Goal: Use online tool/utility

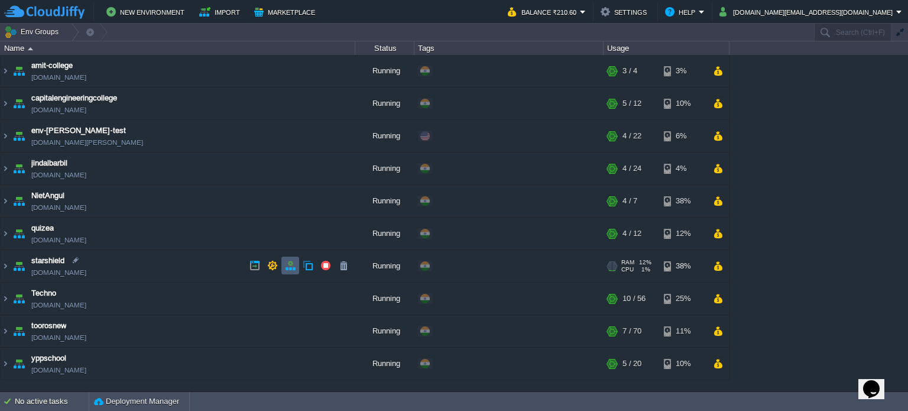
click at [291, 263] on button "button" at bounding box center [290, 265] width 11 height 11
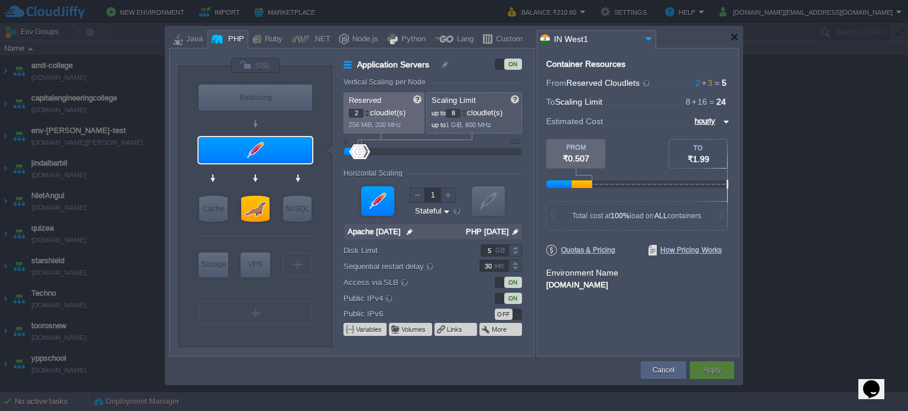
click at [271, 204] on div "VM SQL" at bounding box center [255, 208] width 33 height 31
click at [265, 204] on div at bounding box center [255, 209] width 28 height 26
type input "SQL Databases"
type input "3"
type input "16"
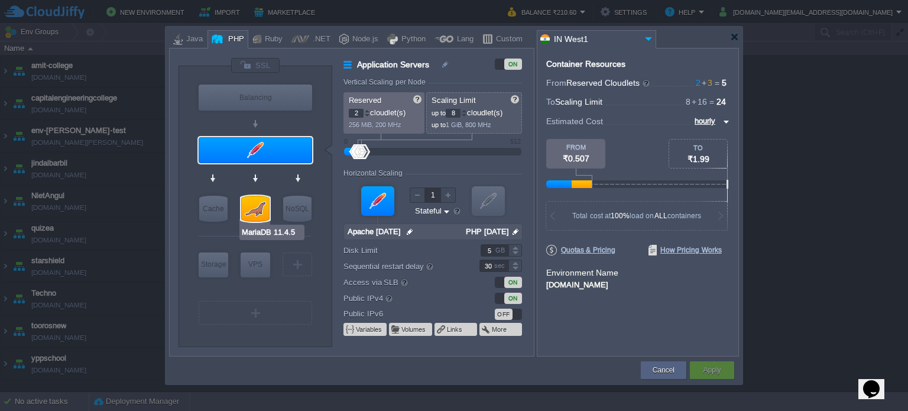
type input "MariaDB 11.4.5"
type input "null"
type input "11.4.5-almalin..."
type input "Stateless"
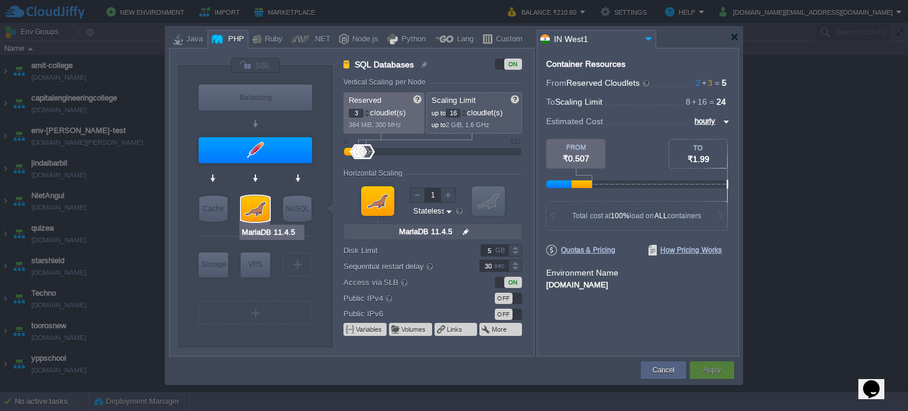
type input "Apache [DATE]"
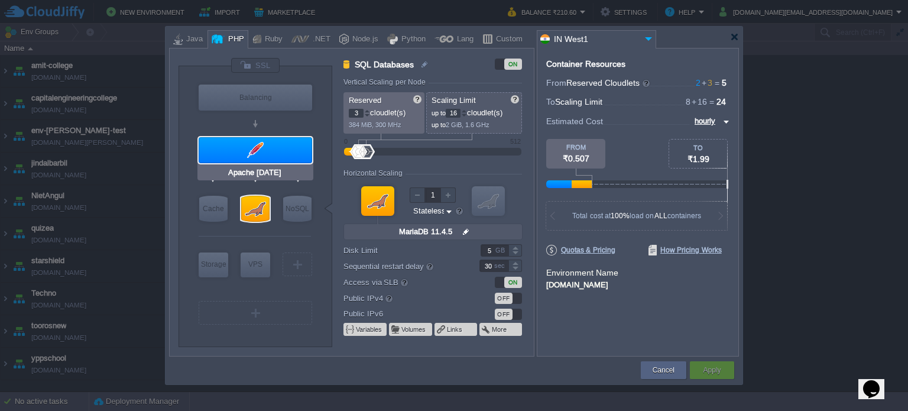
click at [274, 153] on div at bounding box center [255, 150] width 113 height 26
type input "Application Servers"
type input "2"
type input "8"
type input "Apache [DATE]"
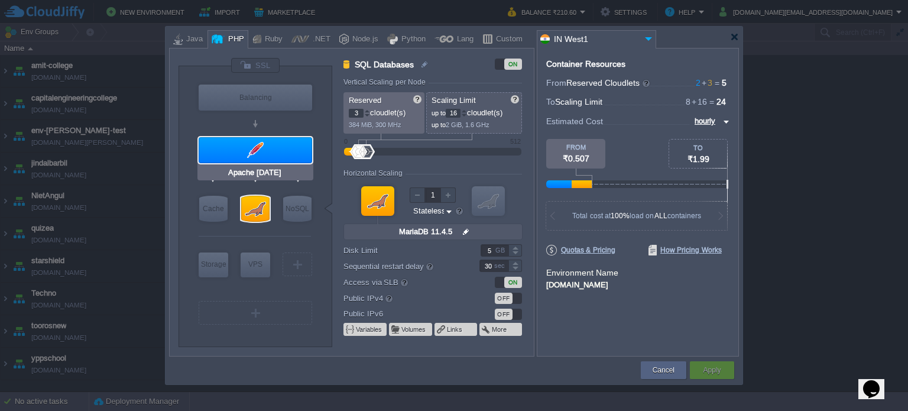
type input "null"
type input "PHP [DATE]"
type input "Stateful"
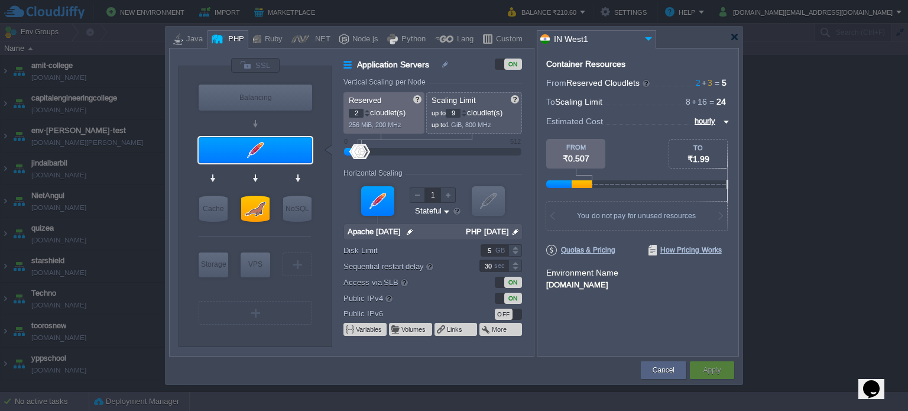
click at [467, 109] on div at bounding box center [464, 111] width 6 height 4
type input "13"
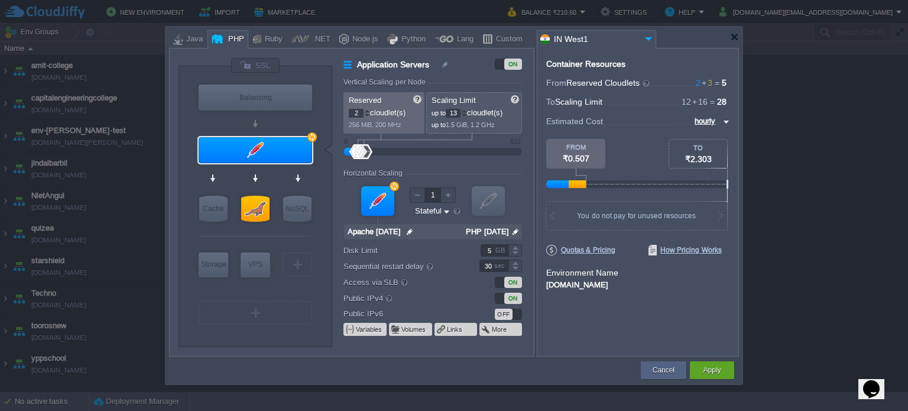
click at [467, 109] on div at bounding box center [464, 111] width 6 height 4
type input "MariaDB 11.4.5"
click at [258, 213] on div at bounding box center [255, 209] width 28 height 26
type input "SQL Databases"
type input "3"
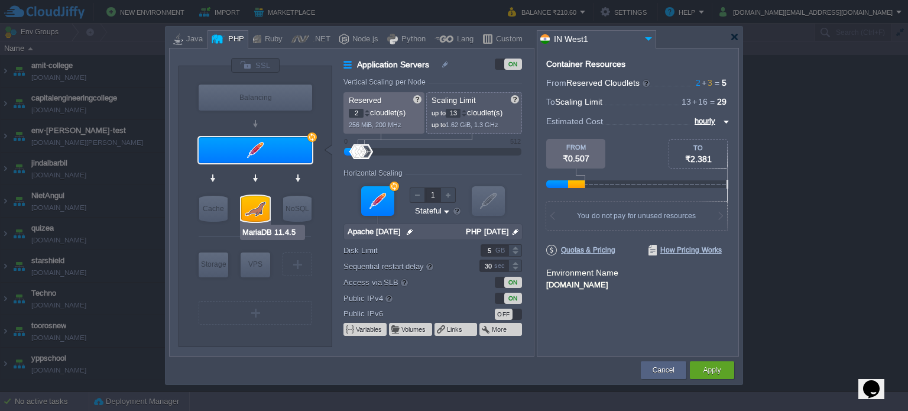
type input "16"
type input "MariaDB 11.4.5"
type input "null"
type input "11.4.5-almalin..."
type input "Stateless"
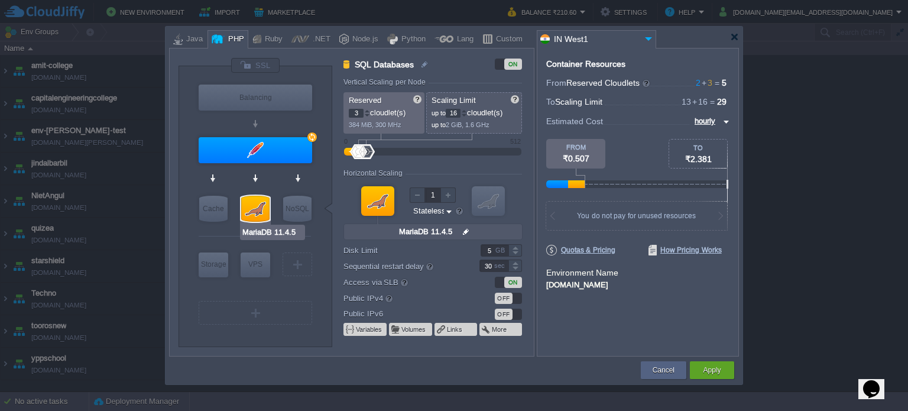
type input "Redis 7.2.4"
click at [467, 111] on div at bounding box center [464, 111] width 6 height 4
type input "18"
click at [467, 111] on div at bounding box center [464, 111] width 6 height 4
click at [724, 371] on div "Apply" at bounding box center [712, 370] width 27 height 18
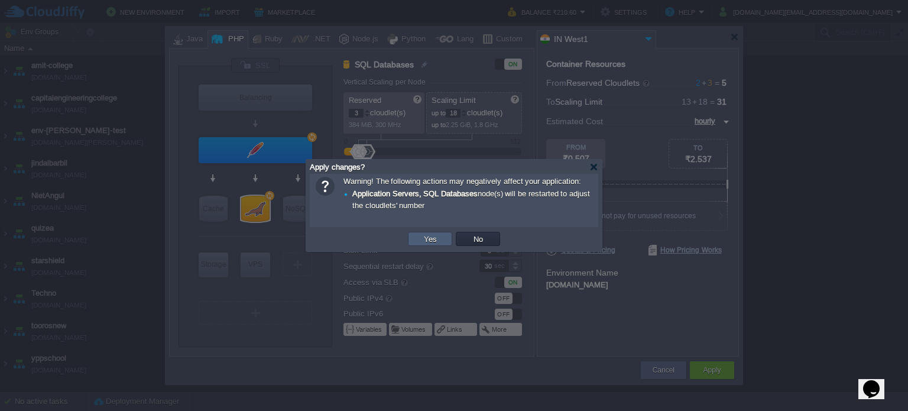
click at [436, 234] on button "Yes" at bounding box center [430, 238] width 20 height 11
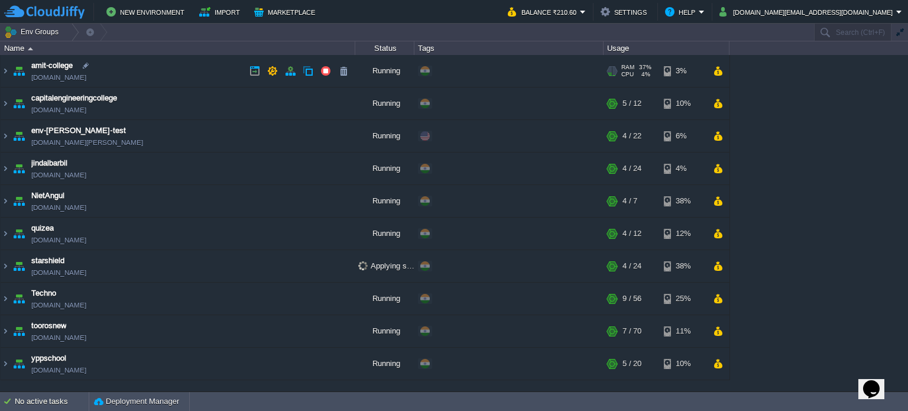
click at [710, 71] on td at bounding box center [717, 71] width 17 height 18
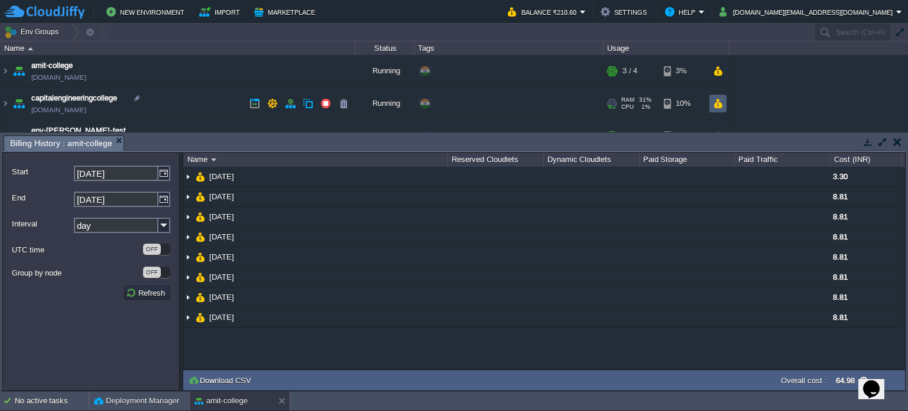
click at [721, 103] on button "button" at bounding box center [718, 103] width 10 height 11
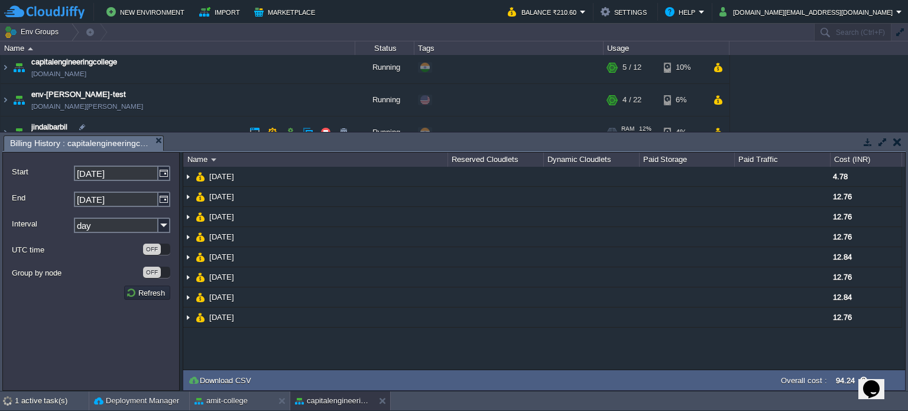
scroll to position [59, 0]
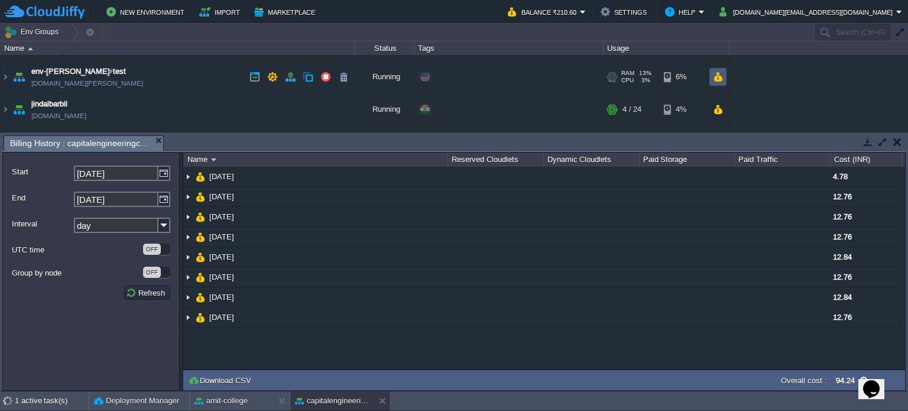
click at [719, 77] on button "button" at bounding box center [718, 77] width 10 height 11
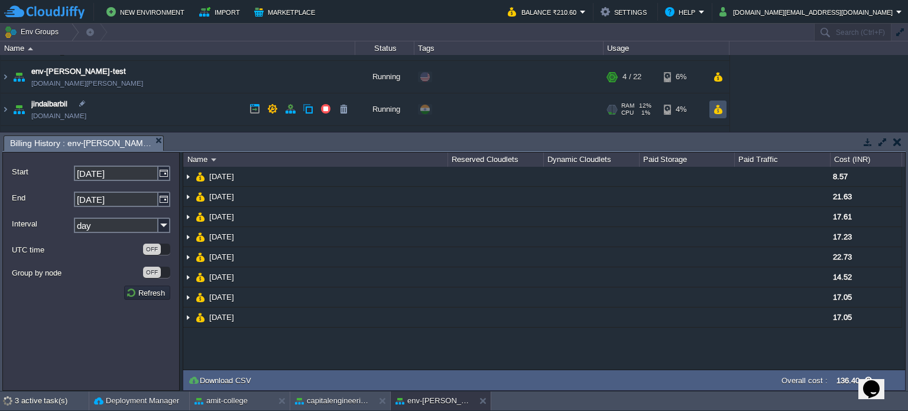
click at [717, 109] on button "button" at bounding box center [718, 109] width 10 height 11
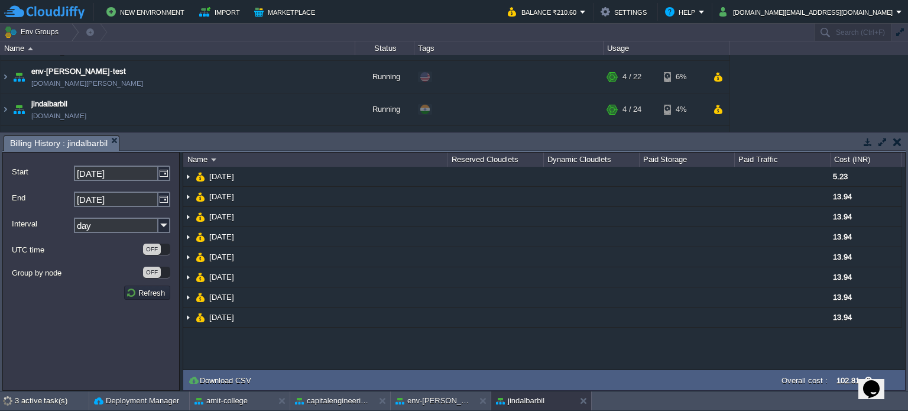
click at [892, 142] on td at bounding box center [896, 142] width 15 height 14
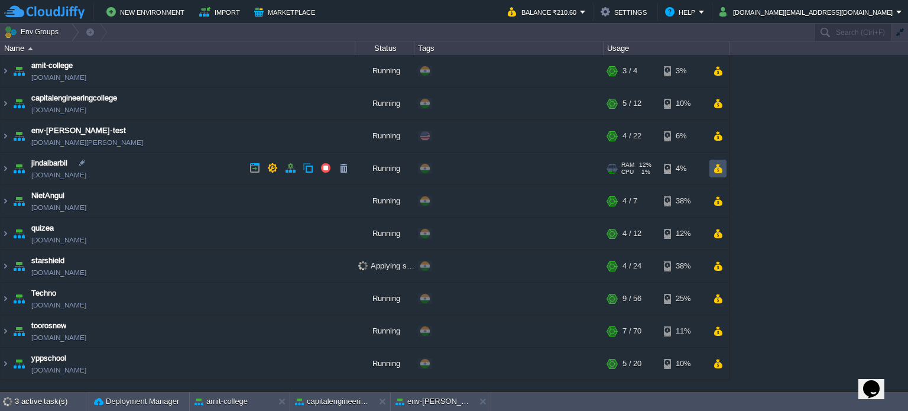
click at [721, 167] on button "button" at bounding box center [718, 168] width 10 height 11
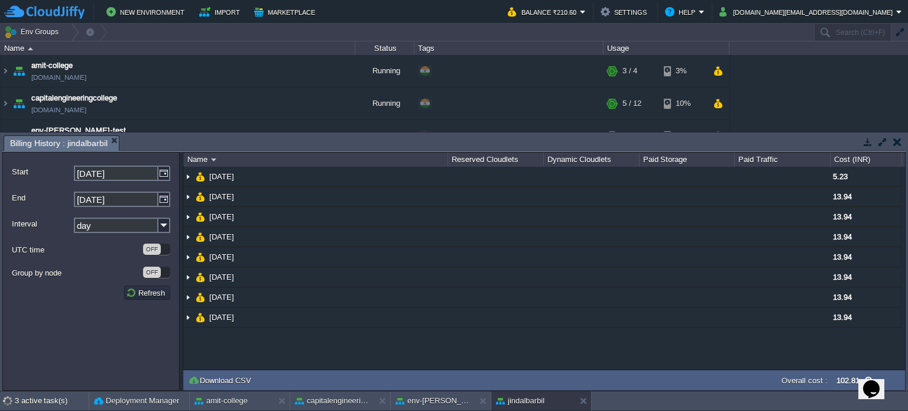
drag, startPoint x: 898, startPoint y: 143, endPoint x: 886, endPoint y: 152, distance: 15.6
click at [898, 144] on button "button" at bounding box center [897, 142] width 8 height 11
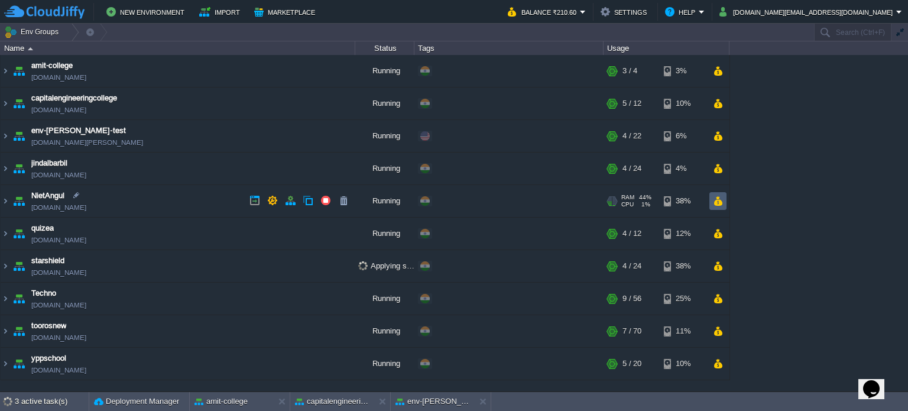
click at [714, 199] on button "button" at bounding box center [718, 201] width 10 height 11
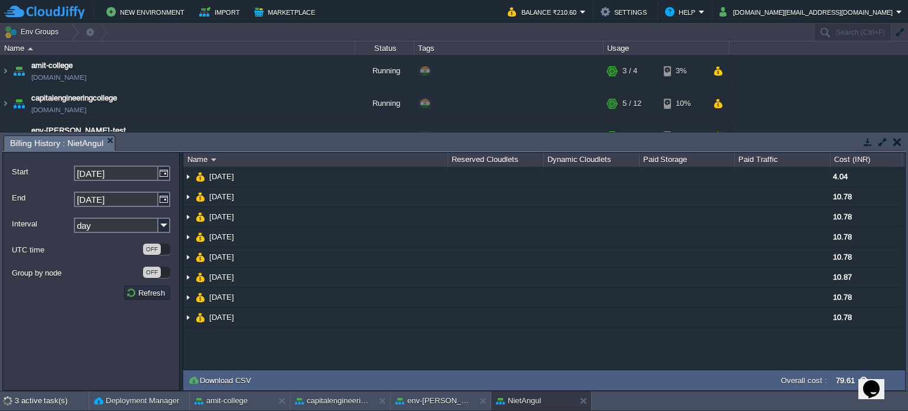
click at [901, 141] on td at bounding box center [896, 142] width 15 height 14
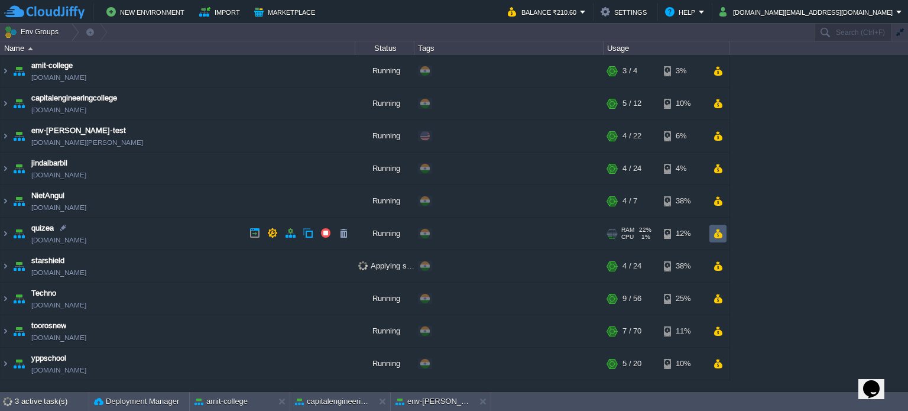
click at [723, 239] on td at bounding box center [717, 234] width 17 height 18
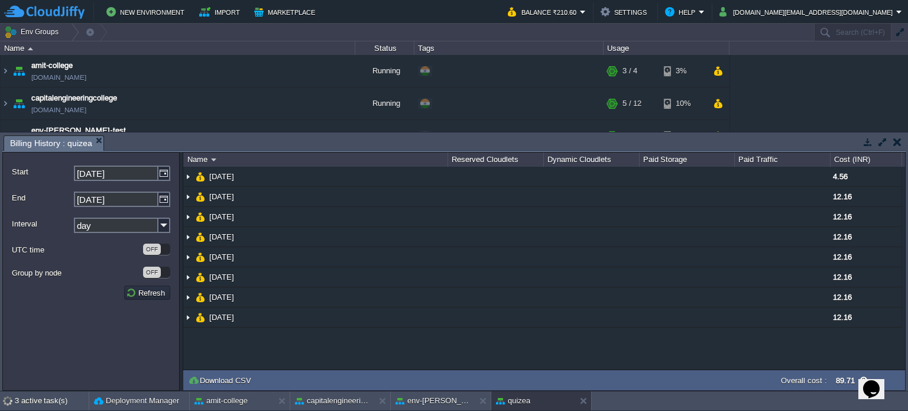
click at [894, 143] on button "button" at bounding box center [897, 142] width 8 height 11
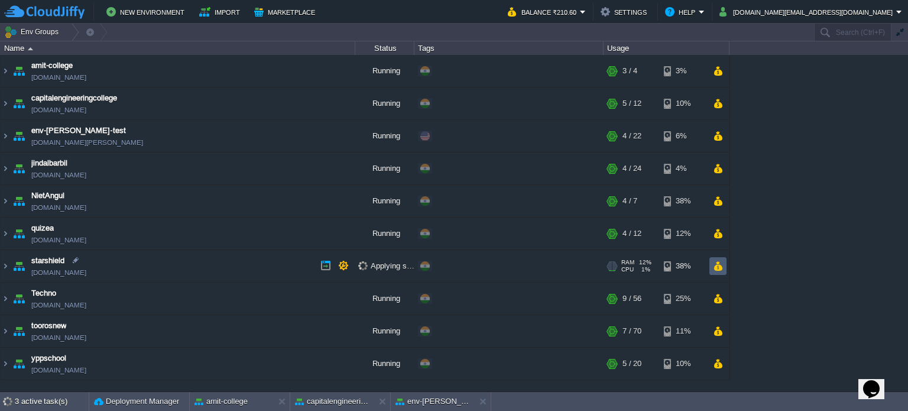
click at [719, 261] on button "button" at bounding box center [718, 266] width 10 height 11
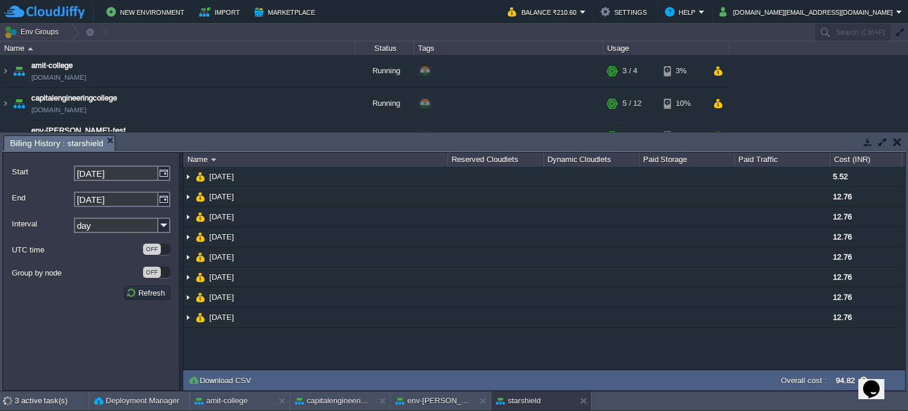
click at [899, 138] on button "button" at bounding box center [897, 142] width 8 height 11
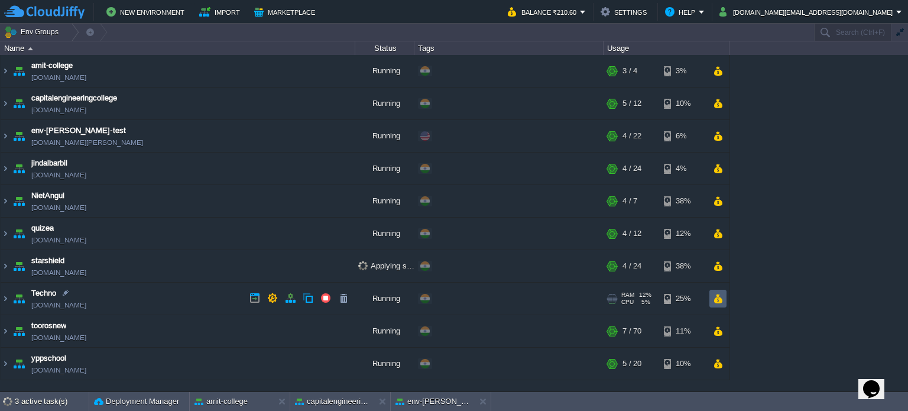
click at [718, 299] on button "button" at bounding box center [718, 298] width 10 height 11
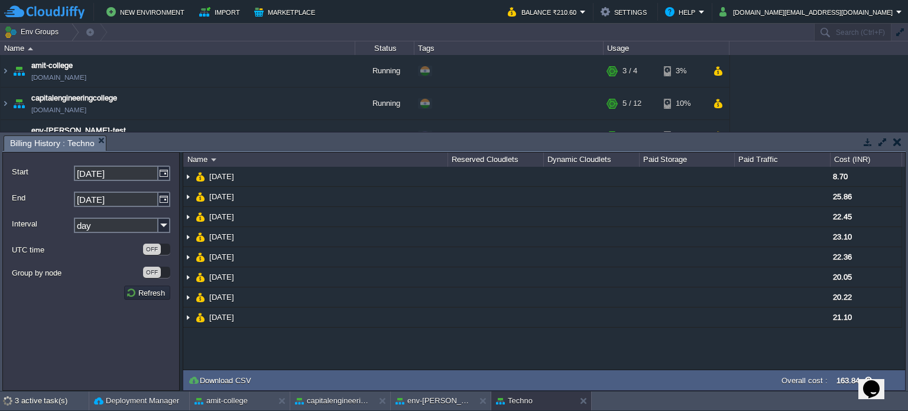
click at [894, 141] on button "button" at bounding box center [897, 142] width 8 height 11
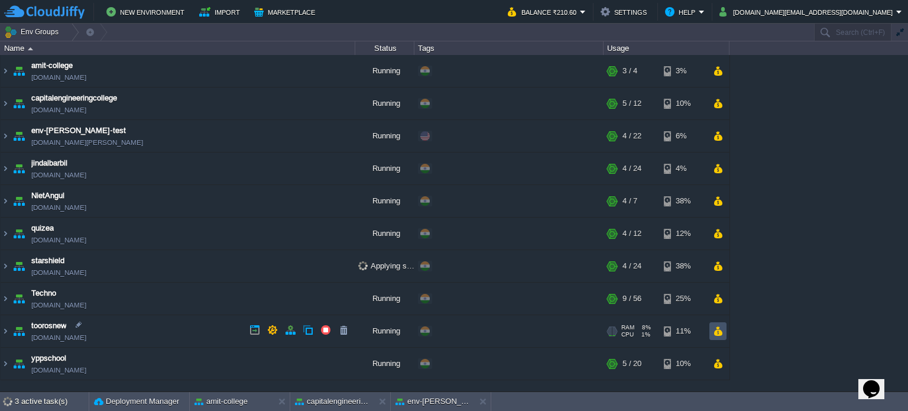
click at [719, 330] on button "button" at bounding box center [718, 331] width 10 height 11
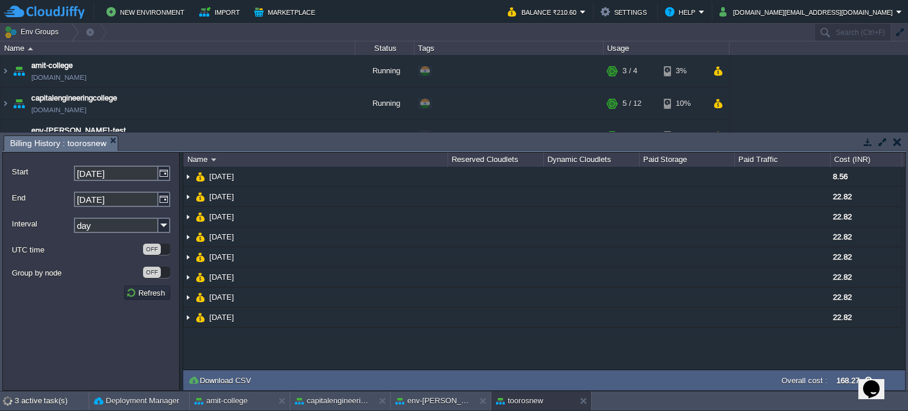
click at [901, 146] on td at bounding box center [896, 142] width 15 height 14
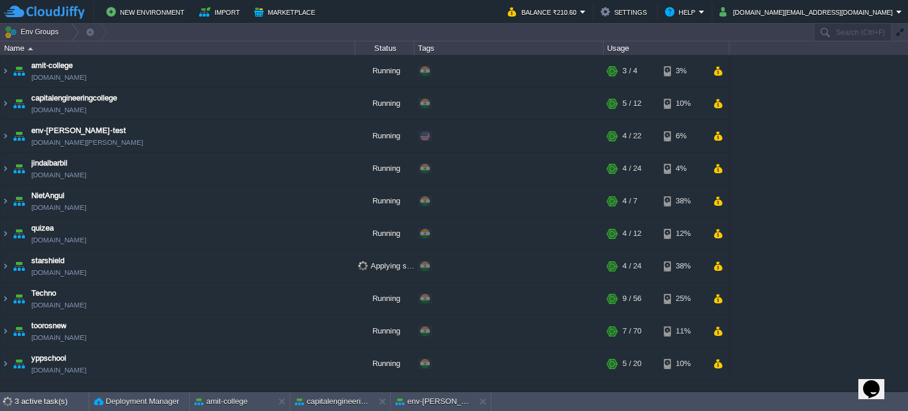
click at [726, 363] on div "RAM 20% CPU 1% 5 / 20 10%" at bounding box center [666, 363] width 126 height 32
click at [721, 362] on button "button" at bounding box center [718, 363] width 10 height 11
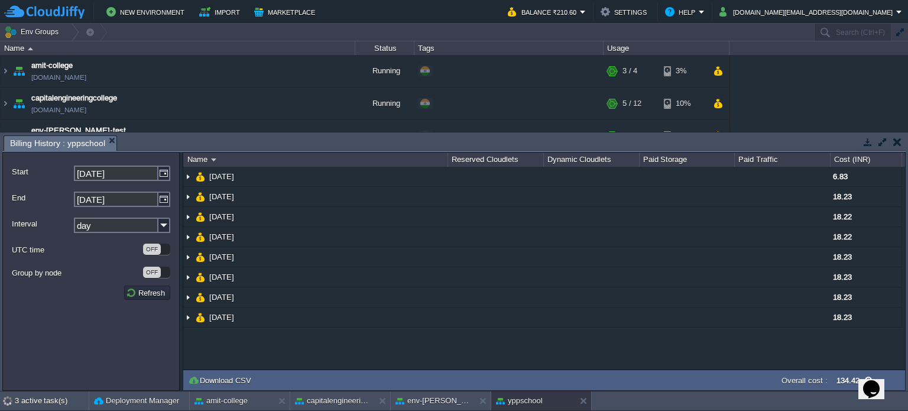
click at [897, 138] on button "button" at bounding box center [897, 142] width 8 height 11
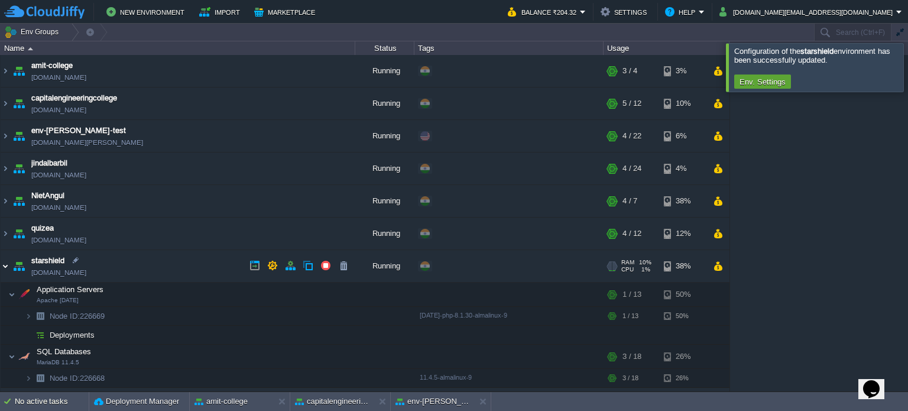
click at [2, 264] on img at bounding box center [5, 266] width 9 height 32
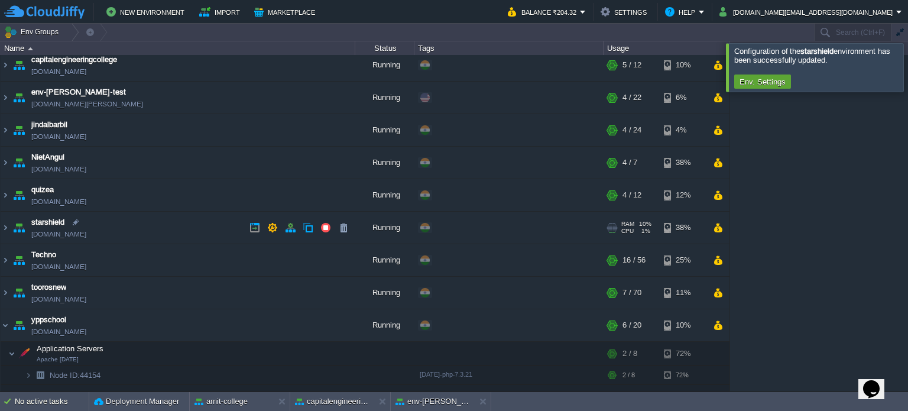
scroll to position [92, 0]
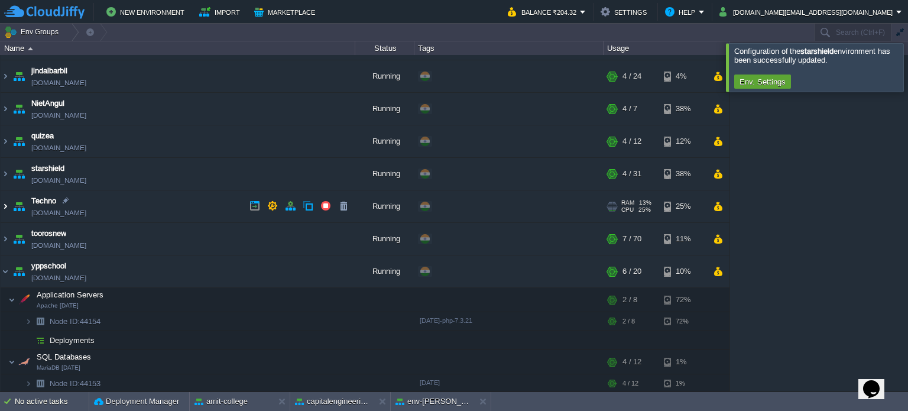
click at [2, 206] on img at bounding box center [5, 206] width 9 height 32
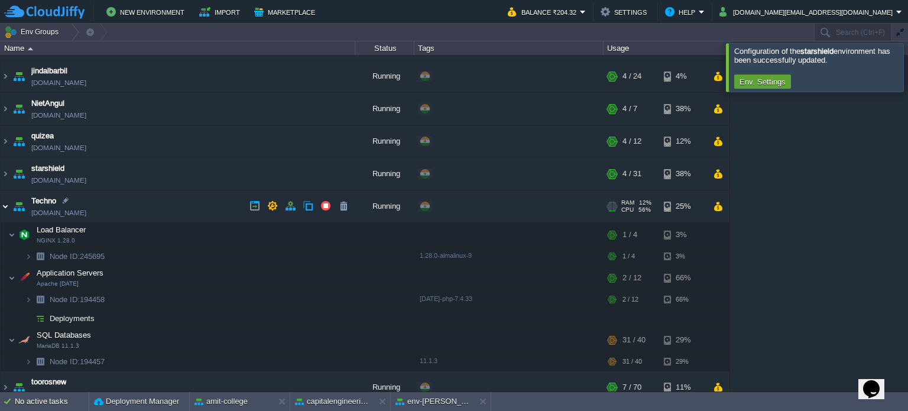
click at [1, 203] on img at bounding box center [5, 206] width 9 height 32
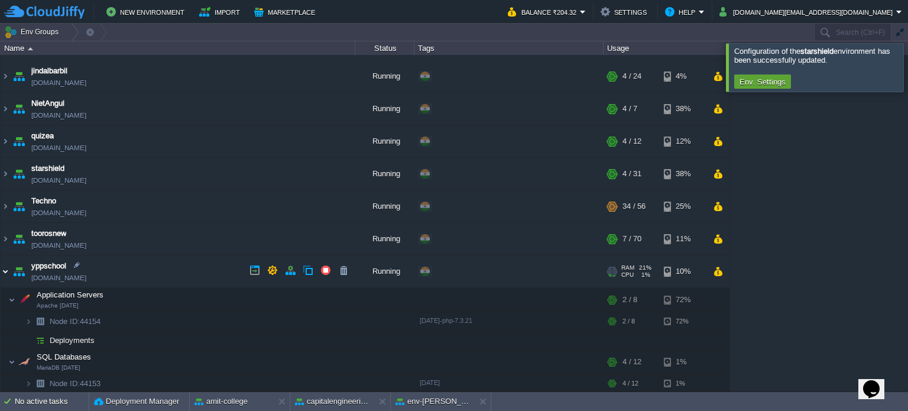
click at [1, 266] on img at bounding box center [5, 271] width 9 height 32
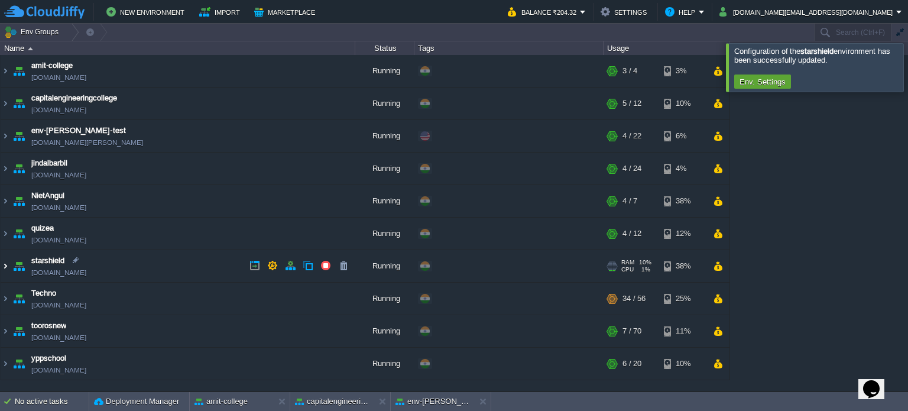
scroll to position [0, 0]
